Goal: Navigation & Orientation: Find specific page/section

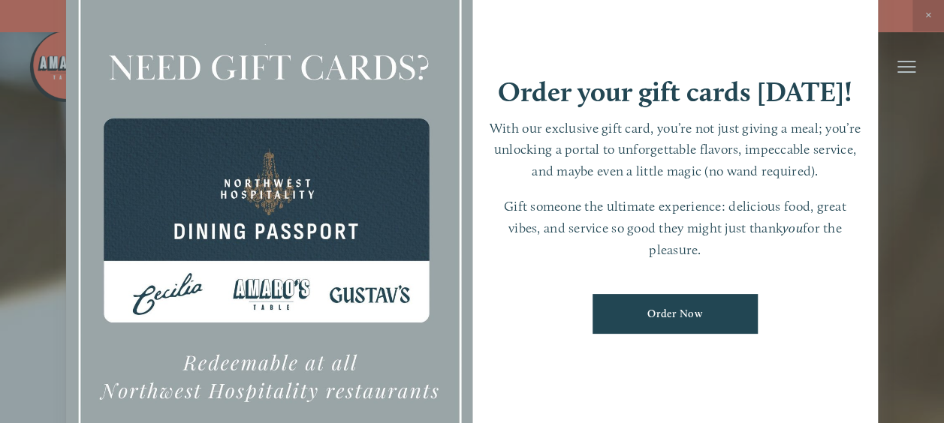
click at [924, 12] on div at bounding box center [472, 211] width 944 height 423
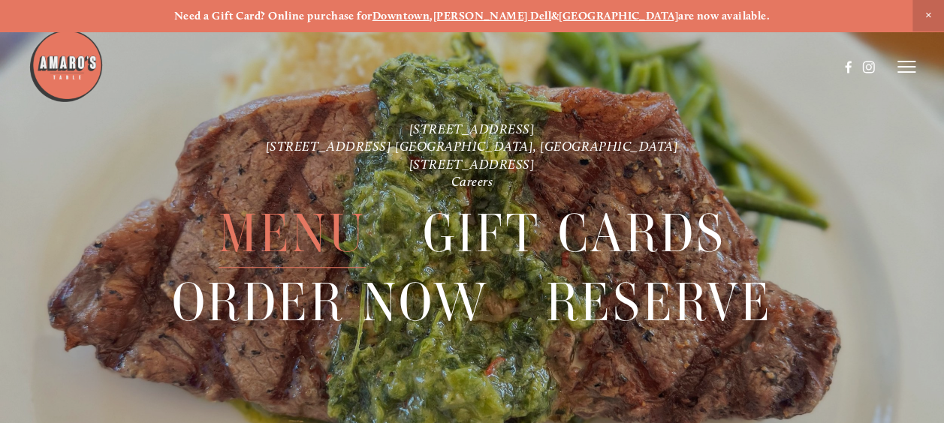
click at [336, 238] on span "Menu" at bounding box center [292, 234] width 147 height 68
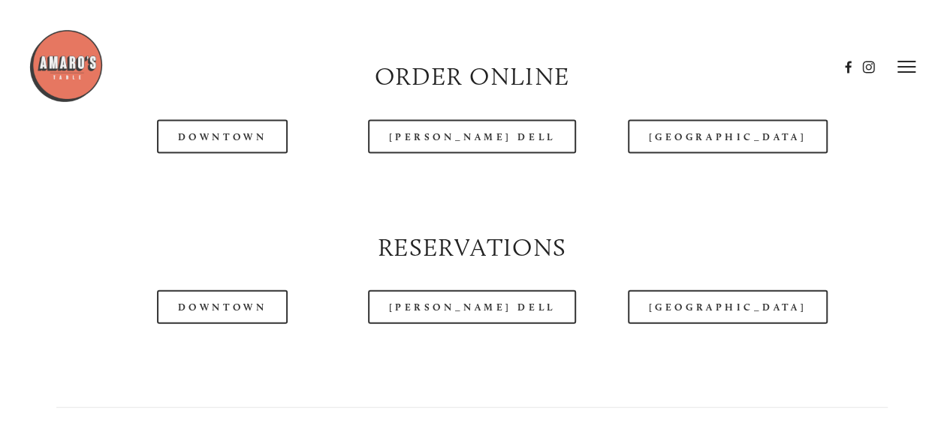
scroll to position [1427, 0]
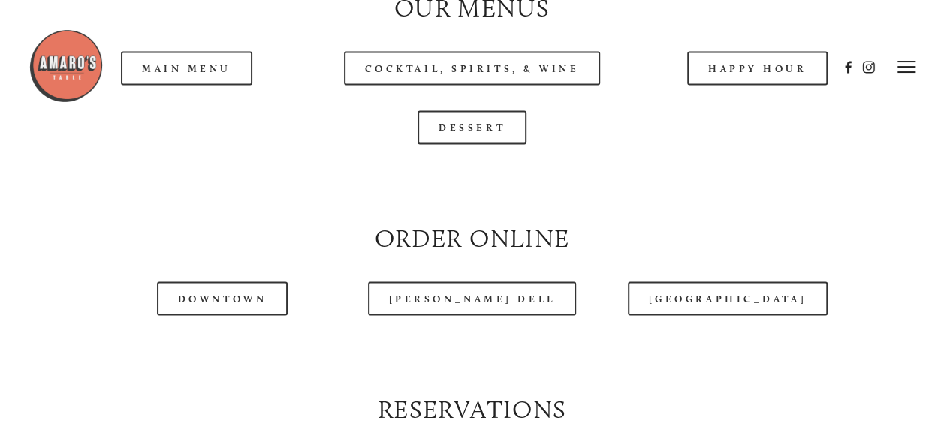
click at [204, 98] on div at bounding box center [433, 67] width 809 height 77
click at [182, 103] on div at bounding box center [433, 67] width 809 height 77
click at [188, 105] on div at bounding box center [433, 67] width 809 height 77
click at [263, 204] on div at bounding box center [472, 183] width 856 height 51
click at [211, 111] on header "Menu Order Now Visit Gallery 0" at bounding box center [473, 67] width 888 height 134
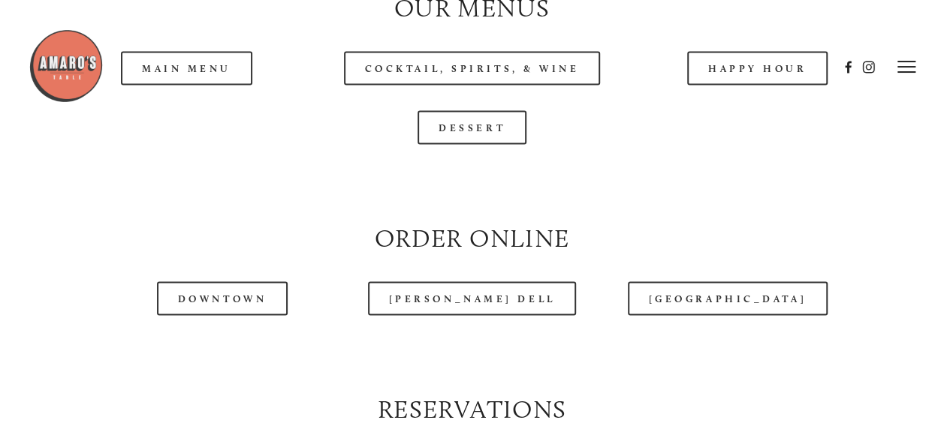
click at [747, 101] on div at bounding box center [433, 67] width 809 height 77
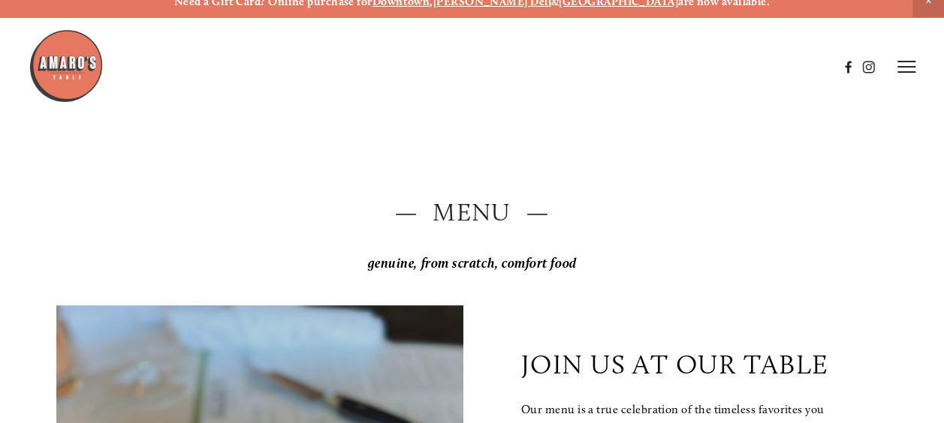
scroll to position [0, 0]
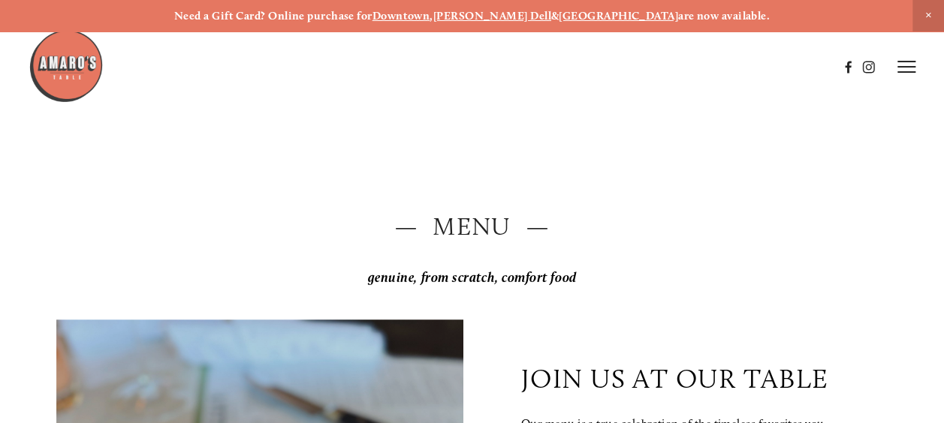
click at [913, 64] on icon at bounding box center [906, 67] width 18 height 14
click at [650, 64] on span "Menu" at bounding box center [648, 66] width 28 height 13
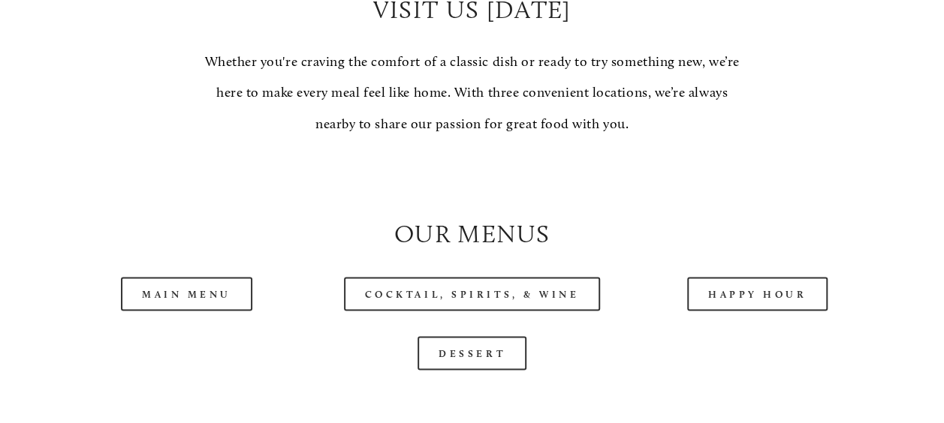
scroll to position [1502, 0]
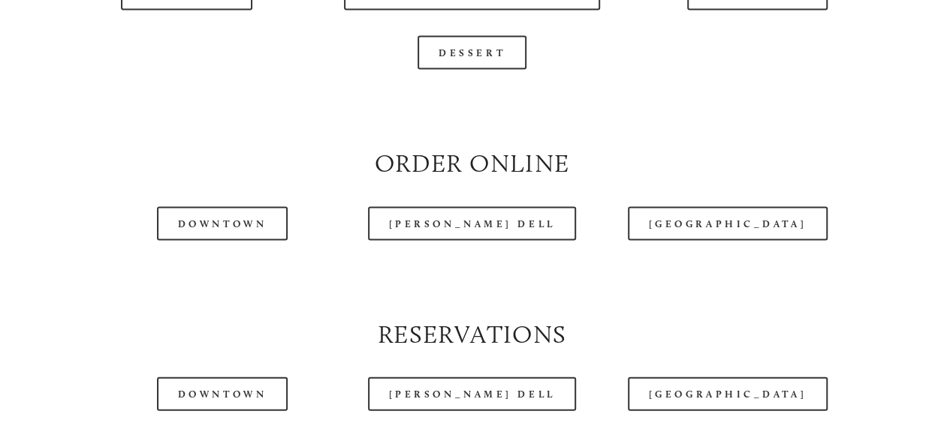
click at [157, 30] on div at bounding box center [433, 29] width 809 height 77
click at [191, 30] on div at bounding box center [433, 29] width 809 height 77
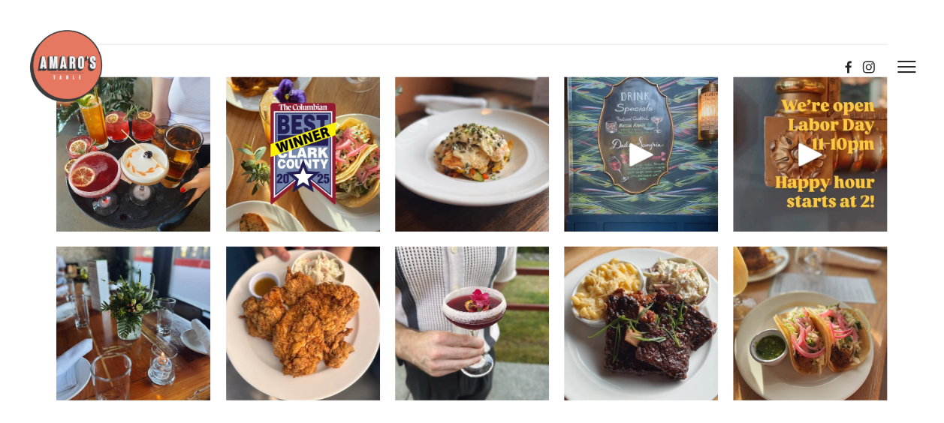
scroll to position [1727, 0]
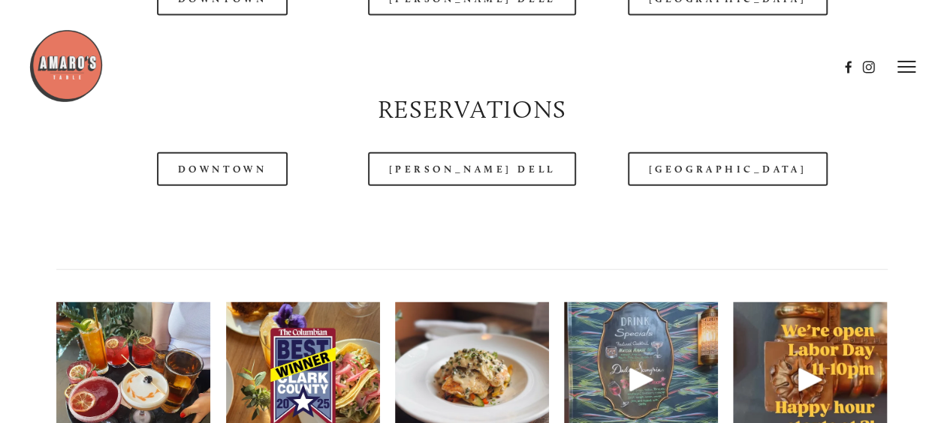
click at [185, 35] on div at bounding box center [433, 67] width 809 height 77
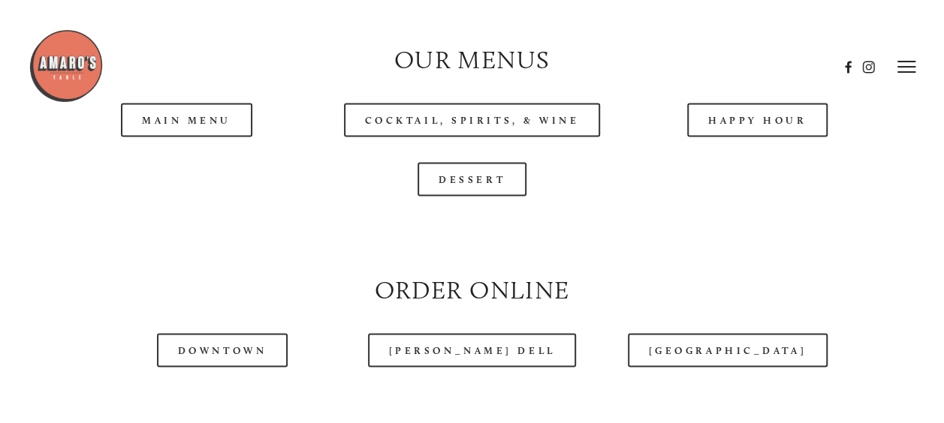
scroll to position [1352, 0]
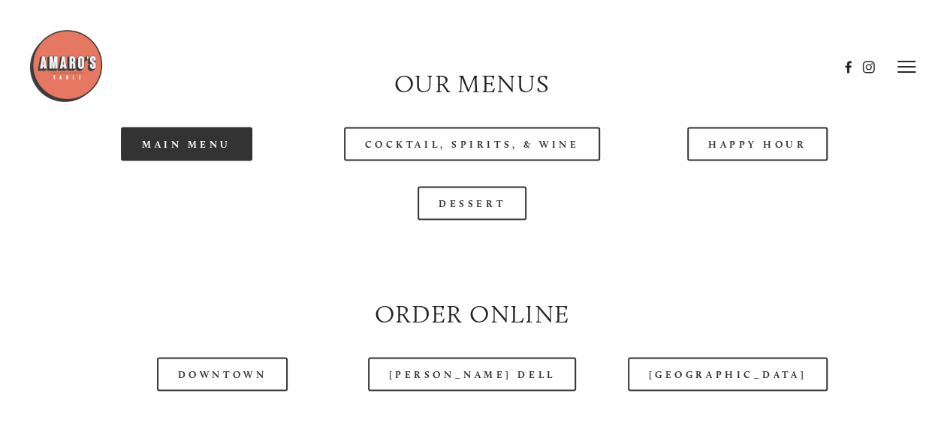
click at [194, 161] on link "Main Menu" at bounding box center [186, 144] width 131 height 34
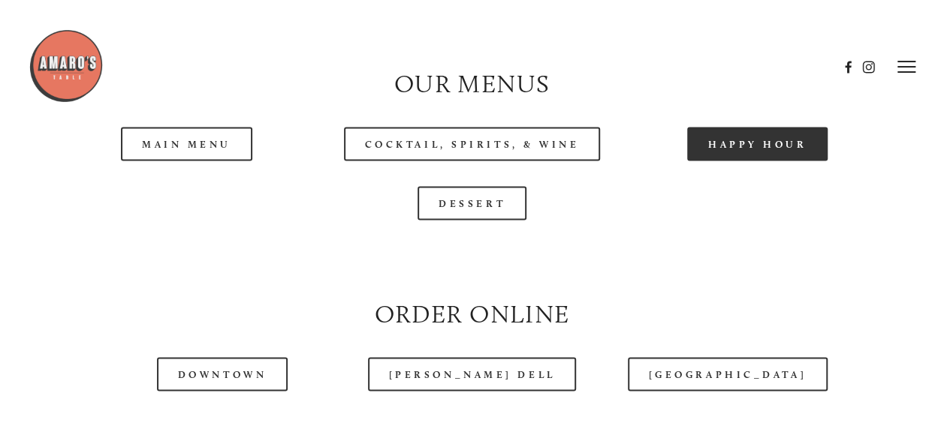
click at [760, 161] on link "Happy Hour" at bounding box center [757, 144] width 141 height 34
